Goal: Task Accomplishment & Management: Manage account settings

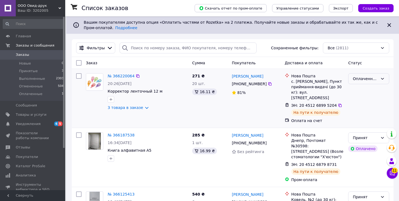
click at [381, 78] on icon at bounding box center [382, 79] width 3 height 2
click at [354, 101] on li "Выполнен" at bounding box center [369, 100] width 41 height 10
click at [394, 168] on span "11" at bounding box center [395, 169] width 6 height 5
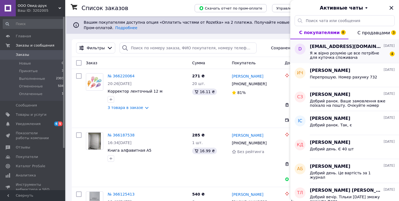
click at [353, 56] on span "Я ж вірно розумію це все потрібне для куточка споживача" at bounding box center [348, 55] width 77 height 9
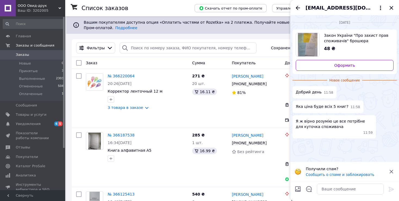
click at [391, 170] on icon at bounding box center [391, 171] width 7 height 7
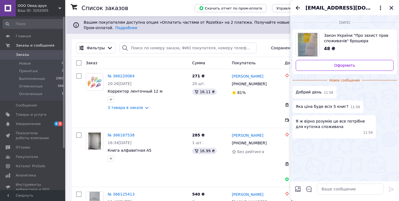
click at [391, 5] on icon "Закрыть" at bounding box center [391, 8] width 7 height 7
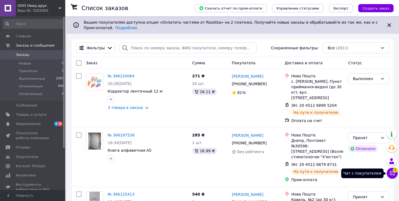
click at [393, 173] on icon at bounding box center [392, 172] width 5 height 5
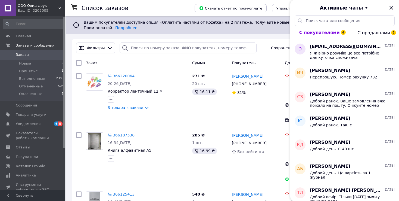
click at [319, 31] on span "С покупателями 4" at bounding box center [319, 32] width 41 height 5
click at [319, 32] on span "С покупателями 4" at bounding box center [319, 32] width 41 height 5
click at [367, 32] on span "С продавцами 3" at bounding box center [373, 32] width 33 height 5
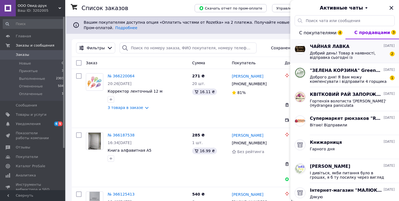
click at [359, 52] on span "Добрий день! Товар в наявності, відправка сьогодні із [GEOGRAPHIC_DATA]. Щиро д…" at bounding box center [348, 55] width 77 height 9
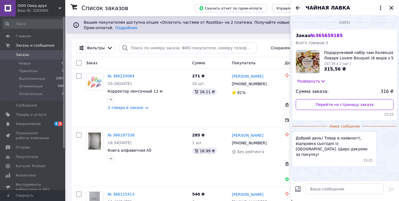
click at [388, 8] on icon "Закрыть" at bounding box center [391, 8] width 7 height 7
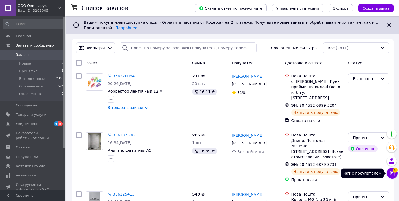
click at [394, 173] on icon at bounding box center [392, 173] width 5 height 5
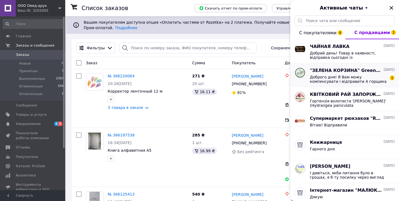
click at [333, 77] on span "Доброго дня! Я Вам можу компенсувати і відправити 4 горщика [PERSON_NAME]" at bounding box center [348, 79] width 77 height 9
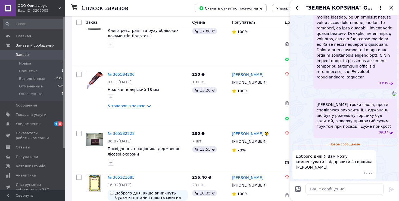
scroll to position [531, 0]
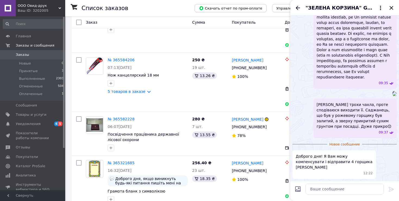
click at [346, 138] on div "[PERSON_NAME] трохи чахла, проте сподіваюся виходити її. Саджанець, що був у ро…" at bounding box center [354, 117] width 83 height 39
click at [350, 178] on ul "09:35 09:35 [PERSON_NAME] трохи чахла, проте сподіваюся виходити її. Саджанець,…" at bounding box center [345, 79] width 104 height 200
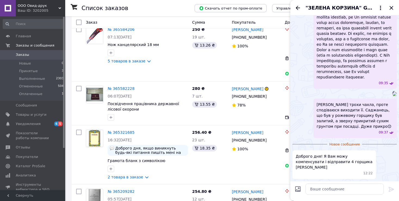
scroll to position [563, 0]
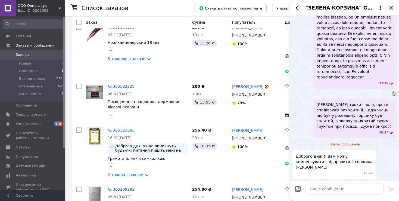
click at [392, 7] on icon "Закрыть" at bounding box center [392, 8] width 4 height 4
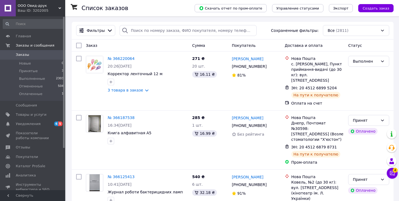
scroll to position [0, 0]
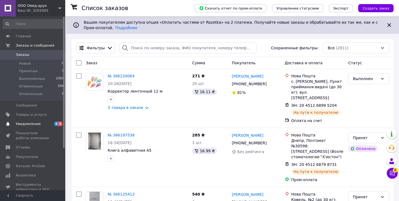
click at [27, 123] on span "Уведомления" at bounding box center [28, 123] width 25 height 5
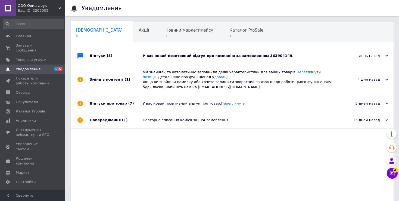
click at [217, 55] on div "У вас новий позитивний відгук про компанію за замовленням 363904149." at bounding box center [238, 55] width 191 height 5
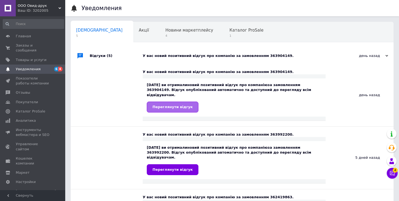
click at [161, 105] on span "Переглянути відгук" at bounding box center [173, 107] width 40 height 4
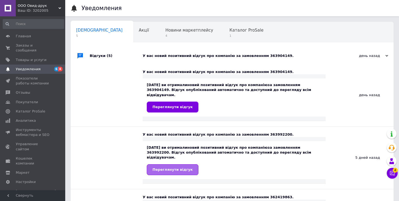
click at [176, 167] on span "Переглянути відгук" at bounding box center [173, 169] width 40 height 4
click at [165, 31] on span "Новини маркетплейсу" at bounding box center [189, 30] width 48 height 5
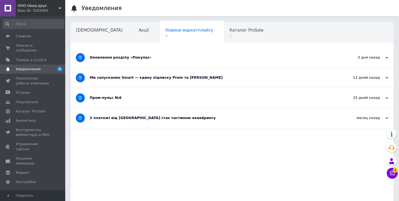
click at [133, 60] on div "Оновлення розділу «Покупці»" at bounding box center [212, 58] width 244 height 20
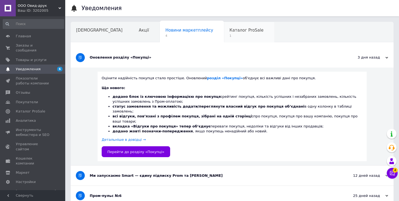
click at [229, 32] on span "Каталог ProSale" at bounding box center [246, 30] width 34 height 5
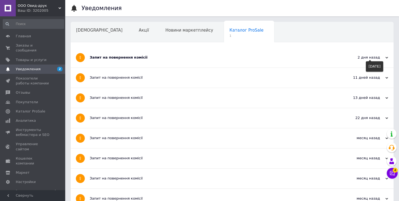
click at [386, 57] on icon at bounding box center [386, 57] width 3 height 3
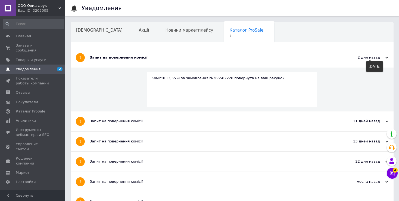
click at [386, 57] on icon at bounding box center [386, 57] width 3 height 3
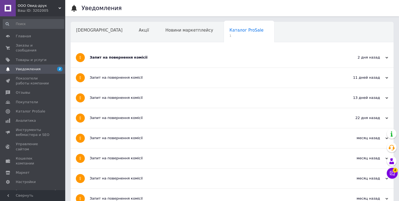
click at [119, 48] on span "Навчання та заходи" at bounding box center [97, 50] width 43 height 5
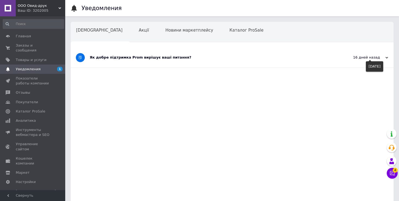
click at [386, 56] on icon at bounding box center [386, 57] width 3 height 3
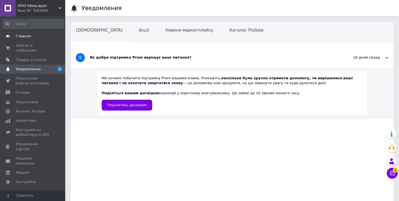
click at [17, 36] on span "Главная" at bounding box center [23, 36] width 15 height 5
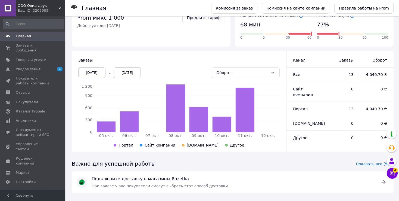
scroll to position [109, 0]
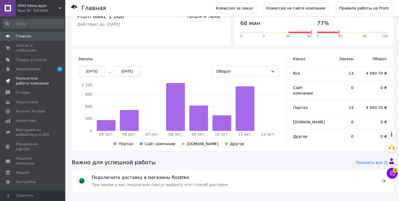
click at [32, 76] on span "Показатели работы компании" at bounding box center [33, 81] width 35 height 10
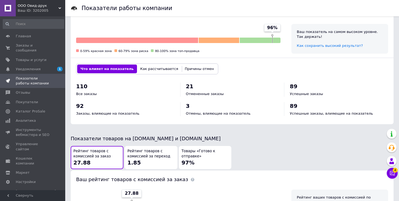
scroll to position [177, 0]
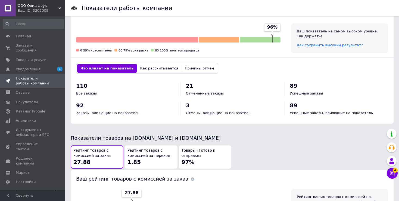
click at [145, 67] on button "Как рассчитывается" at bounding box center [159, 68] width 45 height 9
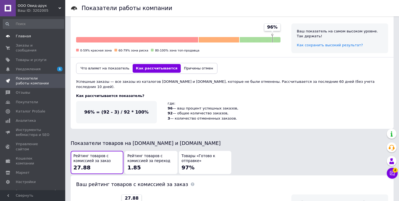
drag, startPoint x: 145, startPoint y: 67, endPoint x: 59, endPoint y: 39, distance: 90.0
click at [59, 39] on div "ООО Овид-друк Ваш ID: 3202005 Сайт ООО Овид-друк Кабинет покупателя Проверить с…" at bounding box center [199, 69] width 399 height 492
click at [35, 46] on span "Заказы и сообщения" at bounding box center [33, 48] width 35 height 10
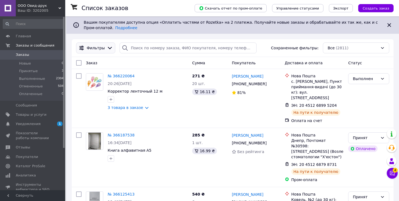
click at [107, 48] on icon at bounding box center [110, 48] width 6 height 6
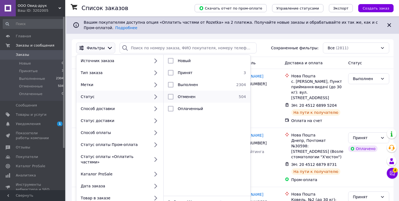
click at [171, 95] on input "checkbox" at bounding box center [170, 96] width 5 height 5
checkbox input "true"
click at [264, 96] on div "81%" at bounding box center [256, 93] width 49 height 8
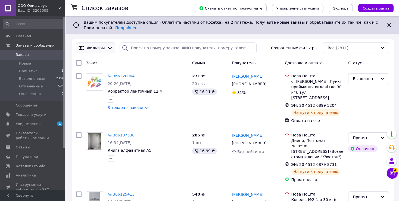
click at [108, 48] on icon at bounding box center [110, 48] width 4 height 2
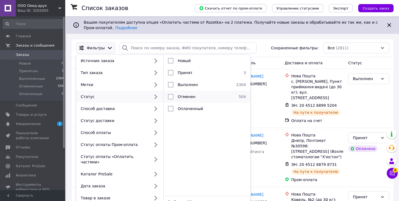
click at [170, 97] on input "checkbox" at bounding box center [170, 96] width 5 height 5
click at [187, 97] on span "Отменен" at bounding box center [187, 96] width 18 height 4
checkbox input "true"
click at [260, 102] on div "[PERSON_NAME] [PHONE_NUMBER]%" at bounding box center [256, 98] width 53 height 54
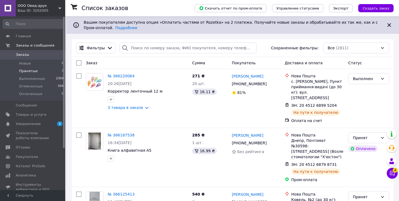
click at [32, 71] on span "Принятые" at bounding box center [28, 71] width 19 height 5
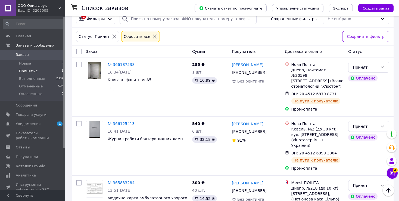
scroll to position [29, 0]
click at [91, 125] on img at bounding box center [94, 129] width 11 height 17
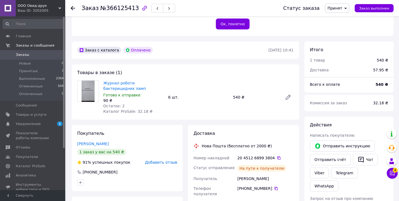
scroll to position [129, 0]
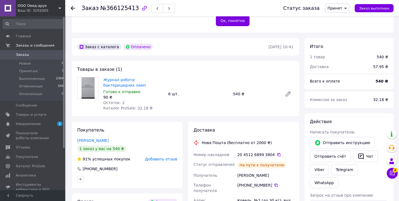
click at [87, 83] on img at bounding box center [88, 87] width 13 height 21
click at [114, 80] on link "Журнал роботи бактерицидних ламп" at bounding box center [124, 82] width 43 height 10
click at [38, 114] on span "Товары и услуги" at bounding box center [31, 114] width 31 height 5
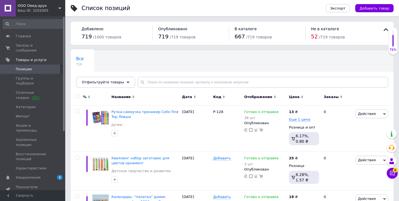
click at [313, 38] on span "52" at bounding box center [314, 36] width 7 height 7
click at [127, 81] on use at bounding box center [128, 82] width 3 height 2
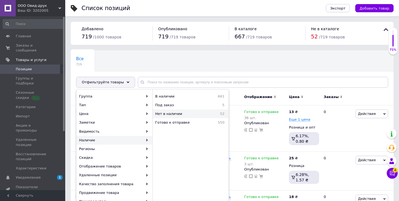
click at [165, 114] on span "Нет в наличии" at bounding box center [182, 113] width 55 height 5
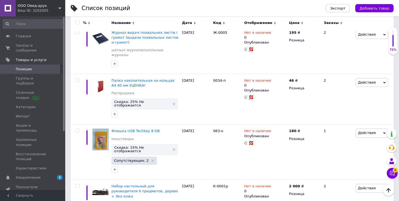
scroll to position [780, 0]
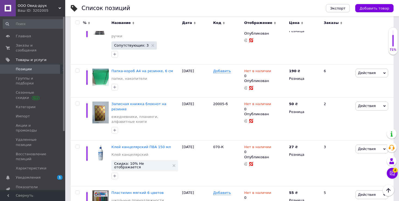
scroll to position [469, 0]
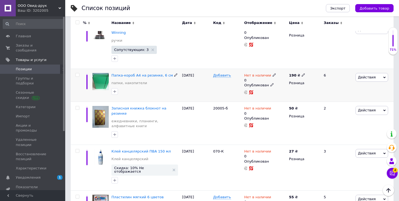
click at [273, 73] on icon at bounding box center [274, 74] width 3 height 3
click at [287, 93] on li "Готово к отправке" at bounding box center [304, 97] width 52 height 8
click at [285, 86] on input "0" at bounding box center [297, 91] width 41 height 11
type input "1"
click at [365, 83] on div "Действия Редактировать Поднять в начало группы Копировать Скидка Подарок Сопутс…" at bounding box center [373, 85] width 39 height 33
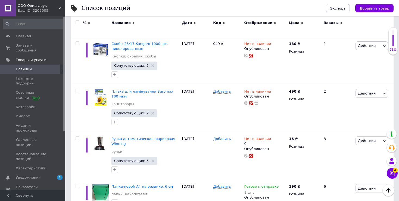
scroll to position [360, 0]
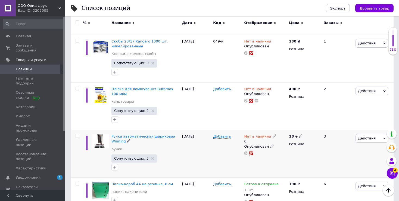
click at [101, 134] on img at bounding box center [100, 141] width 16 height 14
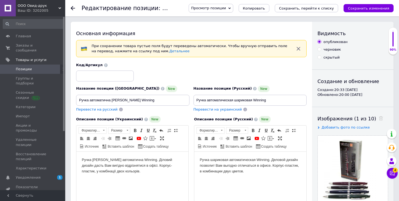
click at [73, 7] on icon at bounding box center [73, 8] width 4 height 4
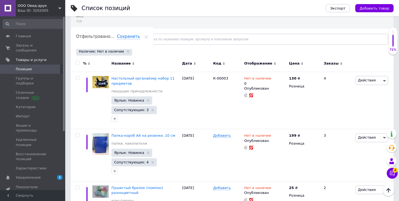
scroll to position [44, 0]
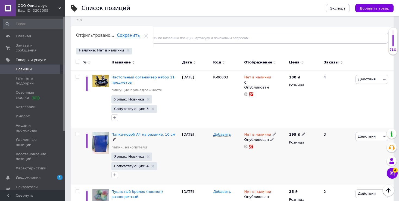
click at [302, 134] on icon at bounding box center [303, 133] width 3 height 3
type input "1"
type input "210"
click at [273, 133] on use at bounding box center [274, 133] width 3 height 3
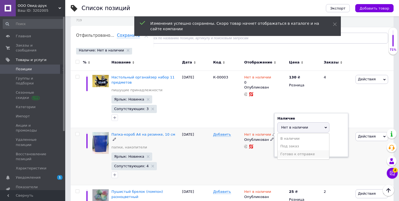
click at [285, 153] on li "Готово к отправке" at bounding box center [304, 154] width 52 height 8
click at [285, 146] on input at bounding box center [297, 148] width 41 height 11
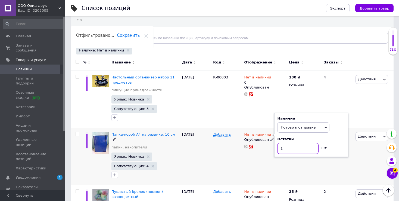
type input "1"
click at [202, 156] on div "[DATE]" at bounding box center [196, 156] width 31 height 57
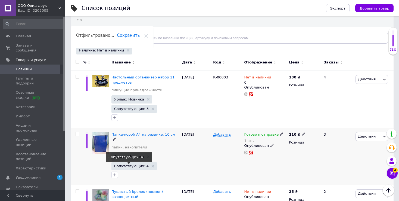
click at [132, 164] on span "Сопутствующих: 4" at bounding box center [131, 166] width 35 height 4
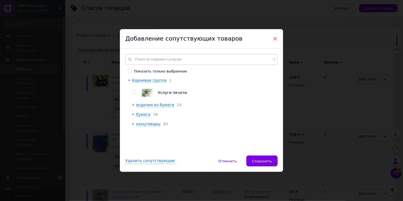
click at [275, 37] on span "×" at bounding box center [275, 38] width 5 height 9
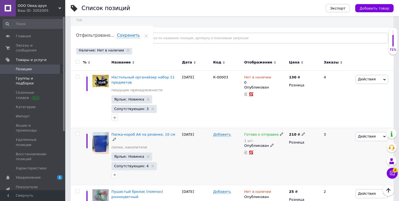
click at [26, 76] on span "Группы и подборки" at bounding box center [33, 81] width 35 height 10
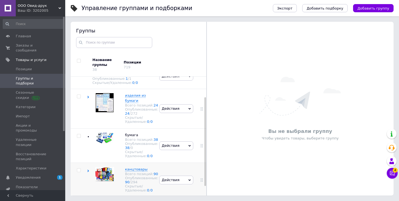
scroll to position [40, 0]
drag, startPoint x: 205, startPoint y: 161, endPoint x: 203, endPoint y: 200, distance: 38.9
click at [203, 200] on div "Управление группами и подборками Экспорт Добавить подборку Добавить группу Сорт…" at bounding box center [232, 84] width 334 height 231
click at [88, 169] on icon at bounding box center [88, 170] width 2 height 2
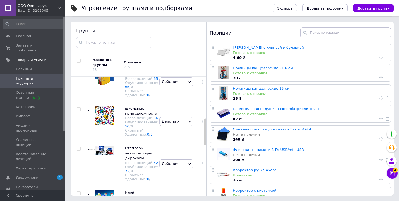
drag, startPoint x: 205, startPoint y: 108, endPoint x: 204, endPoint y: 141, distance: 32.9
click at [204, 141] on div at bounding box center [205, 131] width 2 height 27
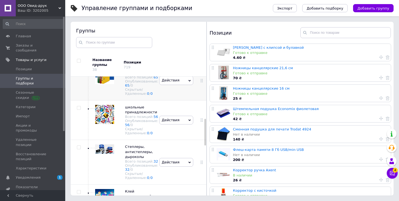
click at [131, 74] on span "папки, накопители" at bounding box center [136, 69] width 22 height 9
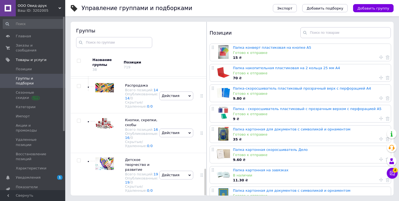
scroll to position [414, 0]
drag, startPoint x: 204, startPoint y: 135, endPoint x: 204, endPoint y: 190, distance: 55.2
click at [204, 190] on div "Корневая группа Всего позиций: 1 Опубликованные: 1 / 1 Скрытые/Удаленные: 0 / 0…" at bounding box center [139, 135] width 136 height 119
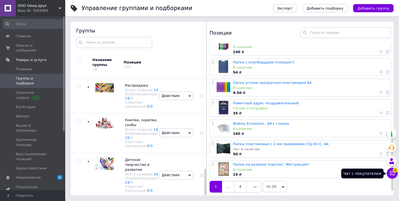
scroll to position [273, 0]
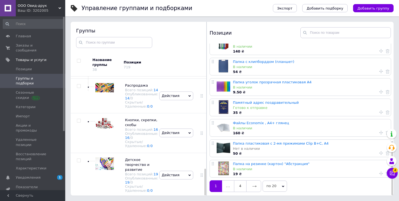
drag, startPoint x: 393, startPoint y: 88, endPoint x: 390, endPoint y: 183, distance: 94.4
click at [390, 183] on div "Папка конверт пластиковая на кнопке А5 Готово к отправке 15 ₴ Папка накопительн…" at bounding box center [300, 119] width 187 height 152
click at [252, 185] on icon at bounding box center [254, 186] width 4 height 4
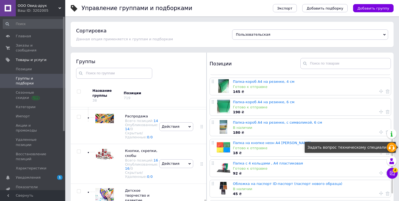
scroll to position [182, 0]
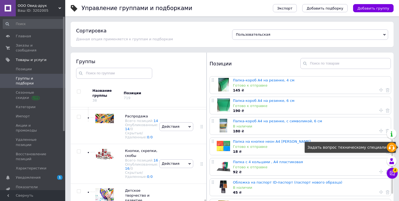
drag, startPoint x: 391, startPoint y: 83, endPoint x: 391, endPoint y: 144, distance: 60.6
click at [391, 144] on body "ООО Овид-друк Ваш ID: 3202005 Сайт ООО Овид-друк Кабинет покупателя Проверить с…" at bounding box center [199, 115] width 399 height 231
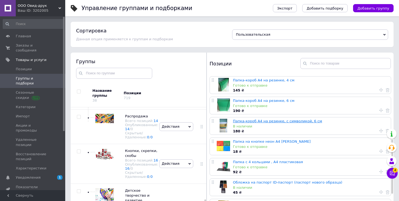
click at [240, 122] on link "Папка-короб А4 на резинке, с символикой, 6 см" at bounding box center [277, 121] width 89 height 4
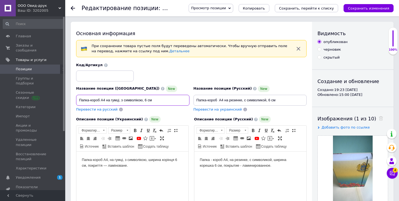
click at [145, 99] on input "Папка-короб А4 на гумці, з символікою, 6 см" at bounding box center [132, 100] width 113 height 11
type input "Папка-короб А4 на гумці, з символікою, 4 см"
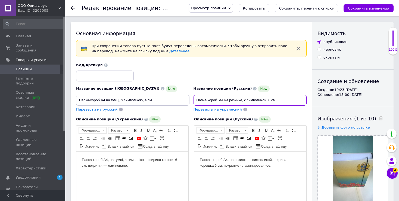
click at [269, 99] on input "Папка-короб А4 на резинке, с символикой, 6 см" at bounding box center [250, 100] width 113 height 11
type input "Папка-короб А4 на резинке, с символикой, 4 см"
click at [181, 159] on body "Папка-короб А4, на гумці, з символікою, ширина корінця 6 см, покриття — ламінов…" at bounding box center [132, 162] width 101 height 11
click at [216, 165] on body "Папка - короб А4, на резинке, с символикой, ширина корешка 6 см, покрытие - лам…" at bounding box center [250, 162] width 101 height 11
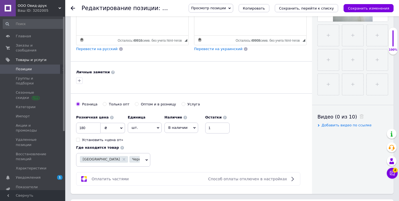
scroll to position [197, 0]
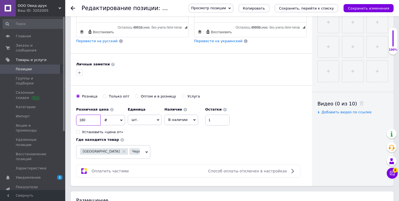
click at [83, 118] on input "180" at bounding box center [88, 119] width 24 height 11
type input "190"
click at [360, 6] on icon "Сохранить изменения" at bounding box center [368, 8] width 41 height 4
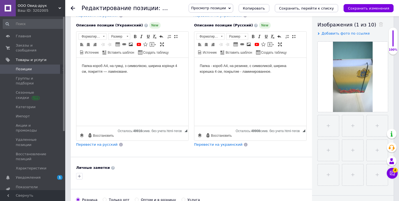
scroll to position [53, 0]
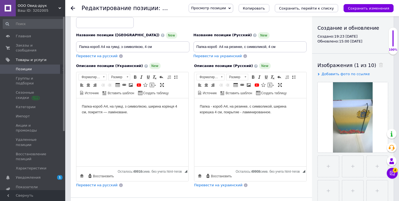
click at [73, 7] on icon at bounding box center [73, 8] width 4 height 4
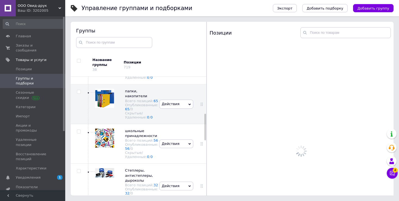
scroll to position [166, 0]
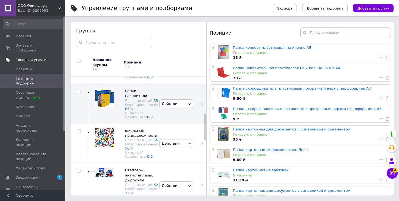
click at [25, 57] on span "Товары и услуги" at bounding box center [31, 59] width 31 height 5
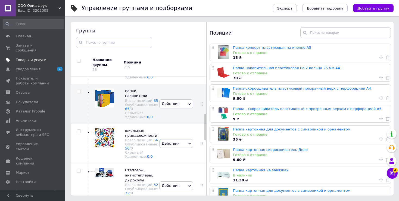
click at [25, 57] on span "Товары и услуги" at bounding box center [31, 59] width 31 height 5
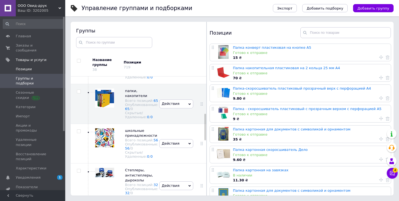
click at [21, 67] on span "Позиции" at bounding box center [24, 69] width 16 height 5
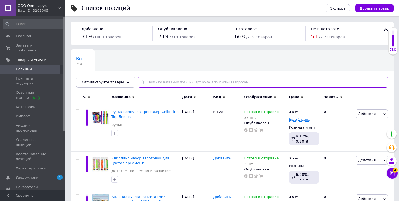
click at [148, 81] on input "text" at bounding box center [263, 82] width 250 height 11
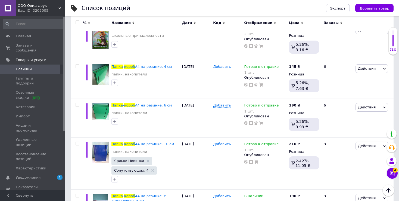
scroll to position [84, 0]
type input "папка короб"
click at [302, 66] on icon at bounding box center [303, 65] width 3 height 3
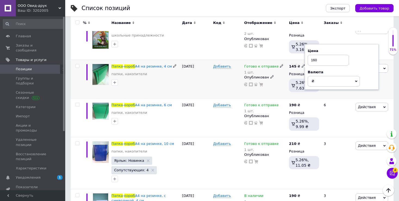
type input "160"
click at [223, 82] on div "Добавить" at bounding box center [227, 79] width 31 height 39
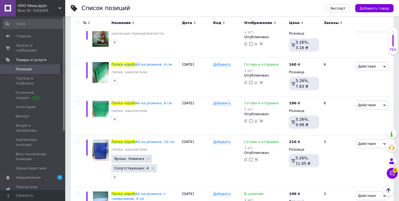
scroll to position [10, 0]
